Goal: Navigation & Orientation: Find specific page/section

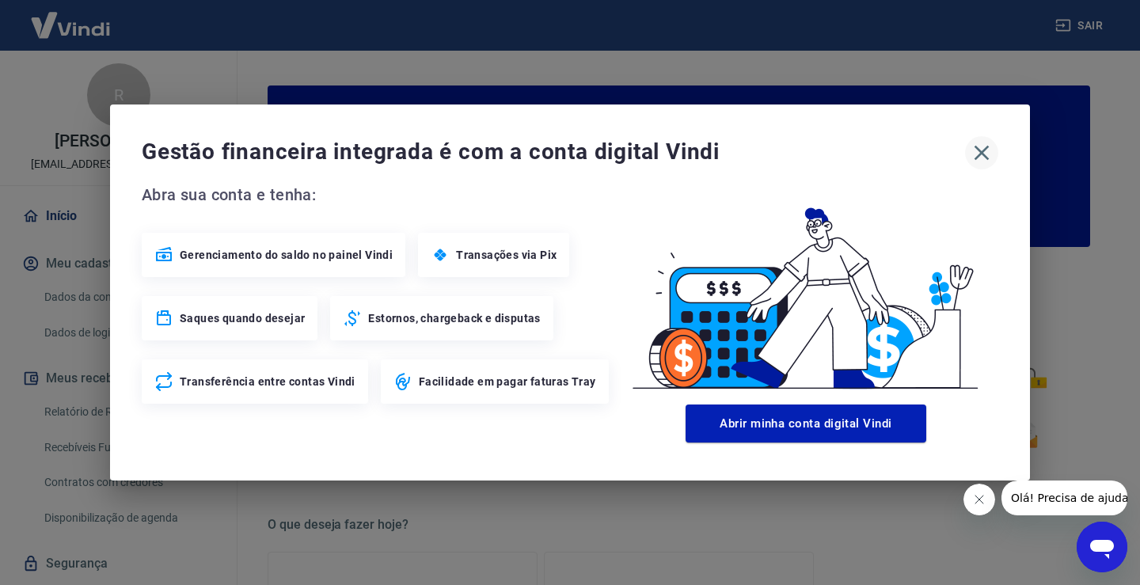
click at [979, 153] on icon "button" at bounding box center [981, 152] width 25 height 25
